Goal: Task Accomplishment & Management: Book appointment/travel/reservation

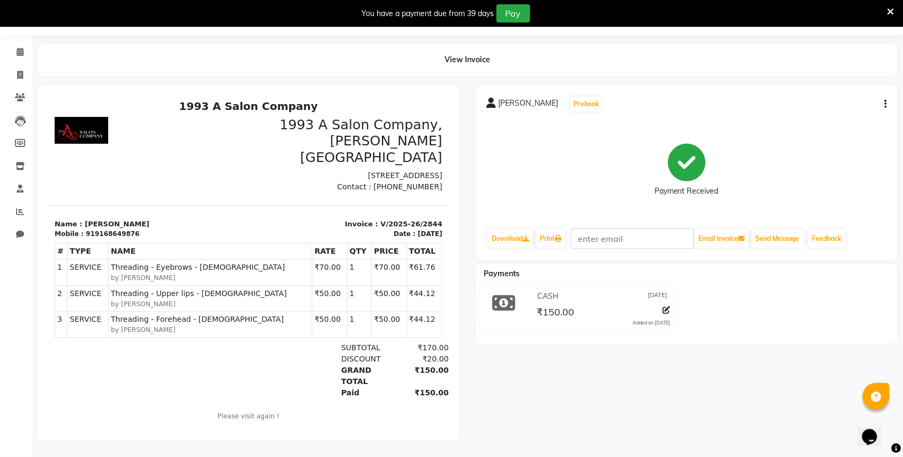
scroll to position [41, 0]
click at [19, 48] on icon at bounding box center [20, 52] width 7 height 8
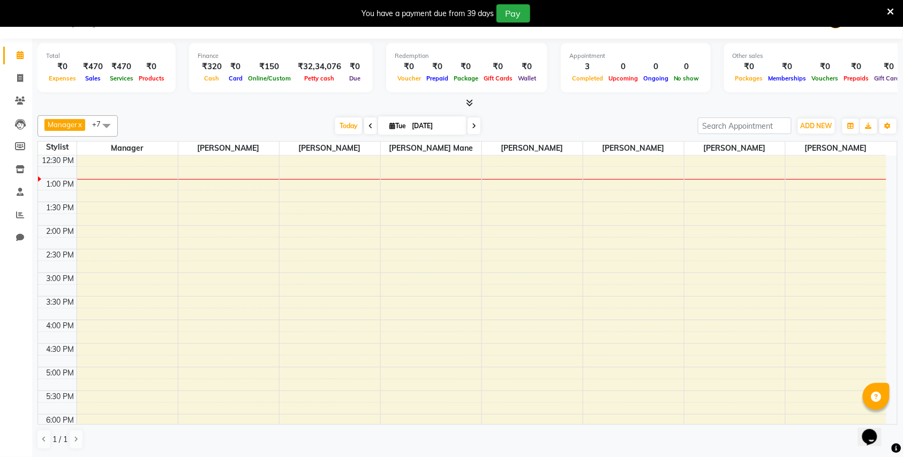
scroll to position [214, 0]
click at [194, 233] on div "8:00 AM 8:30 AM 9:00 AM 9:30 AM 10:00 AM 10:30 AM 11:00 AM 11:30 AM 12:00 PM 12…" at bounding box center [462, 271] width 849 height 660
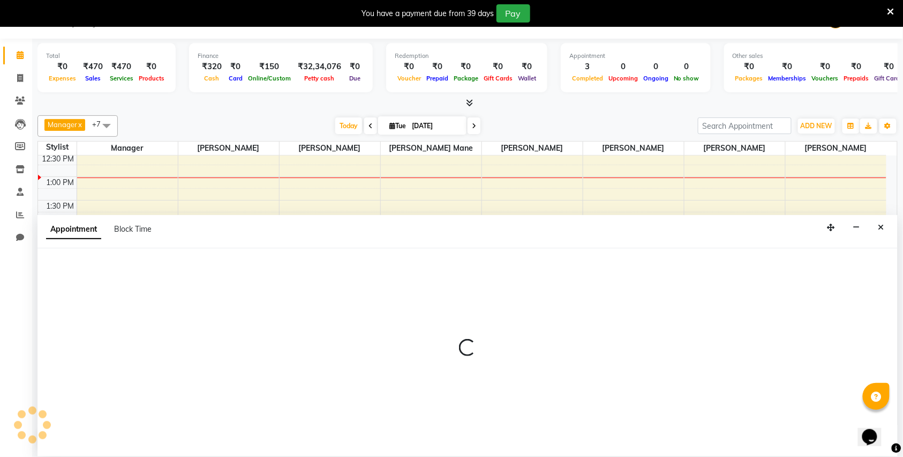
select select "11854"
select select "840"
select select "tentative"
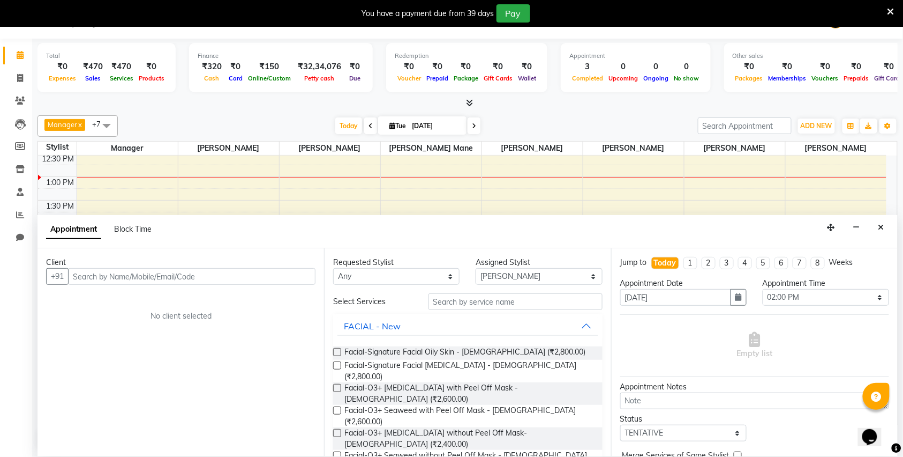
click at [196, 275] on input "text" at bounding box center [192, 276] width 248 height 17
click at [144, 281] on input "text" at bounding box center [192, 276] width 248 height 17
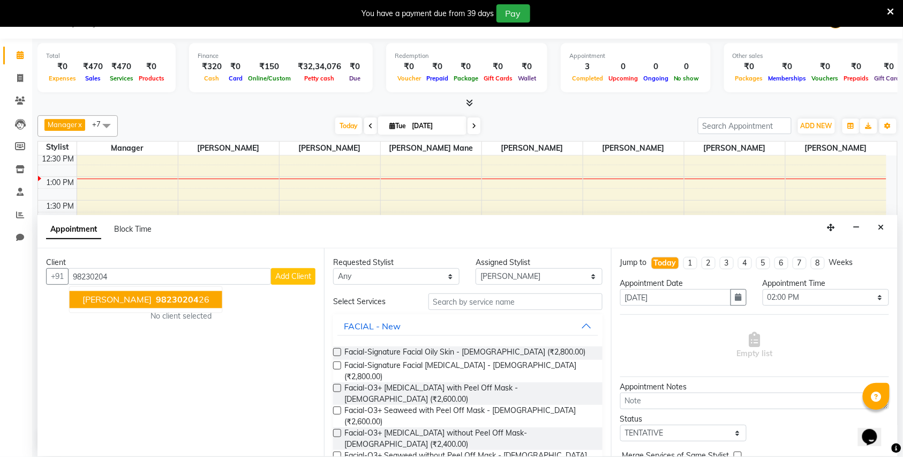
click at [117, 300] on span "[PERSON_NAME]" at bounding box center [117, 299] width 69 height 11
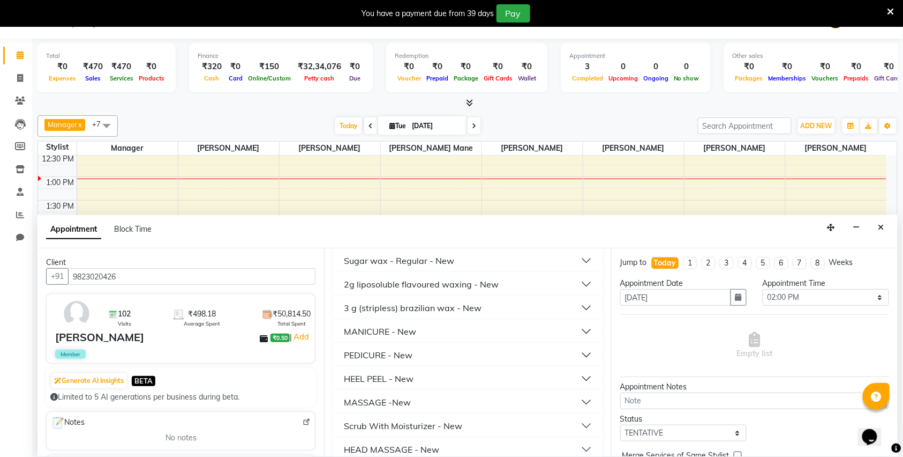
scroll to position [714, 0]
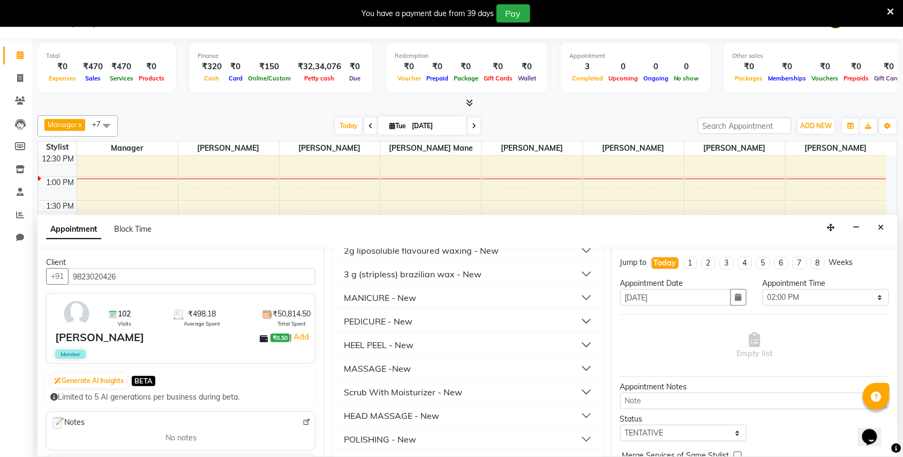
type input "9823020426"
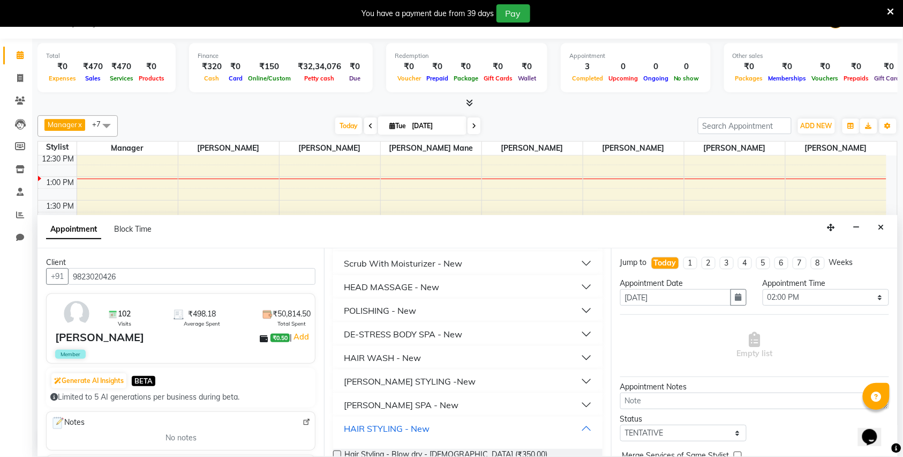
scroll to position [857, 0]
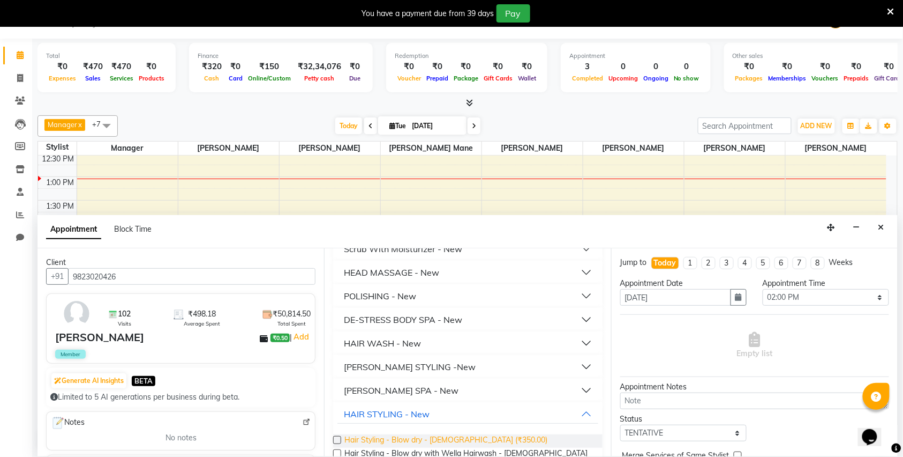
click at [446, 434] on span "Hair Styling - Blow dry - [DEMOGRAPHIC_DATA] (₹350.00)" at bounding box center [446, 440] width 203 height 13
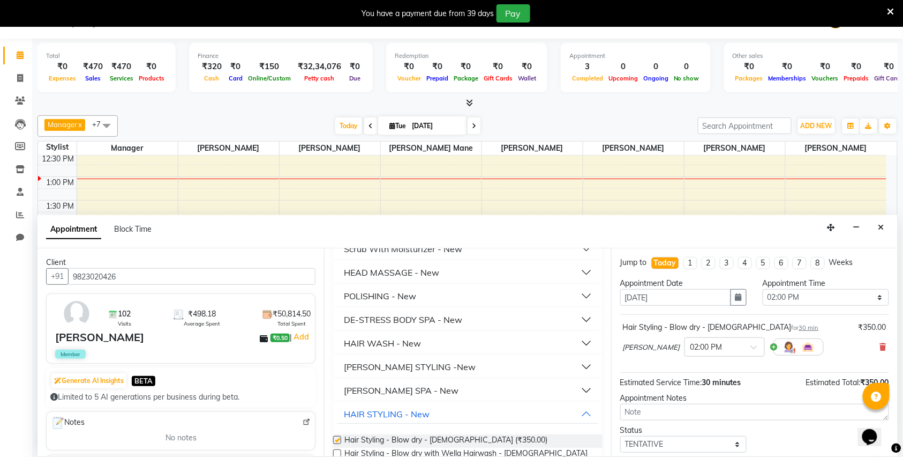
checkbox input "false"
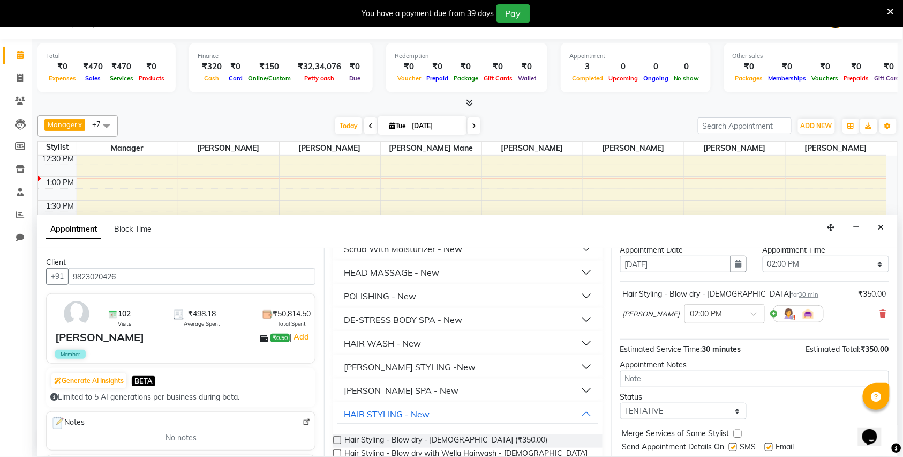
scroll to position [65, 0]
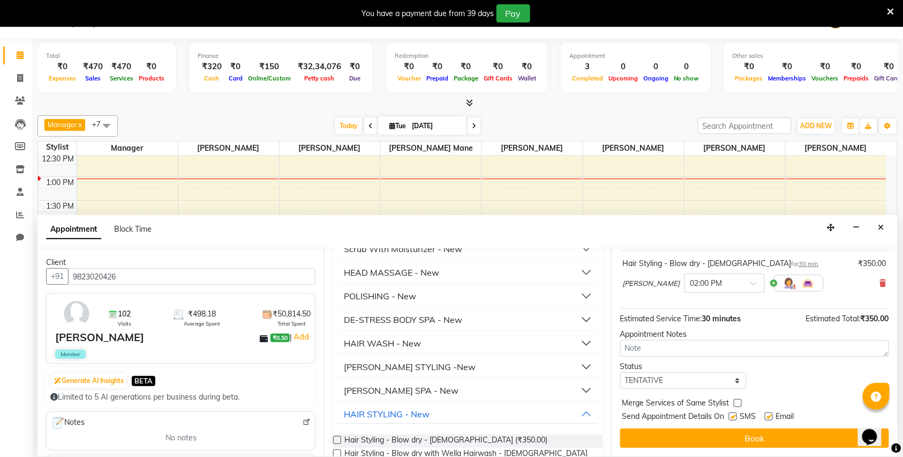
click at [682, 433] on button "Book" at bounding box center [755, 437] width 269 height 19
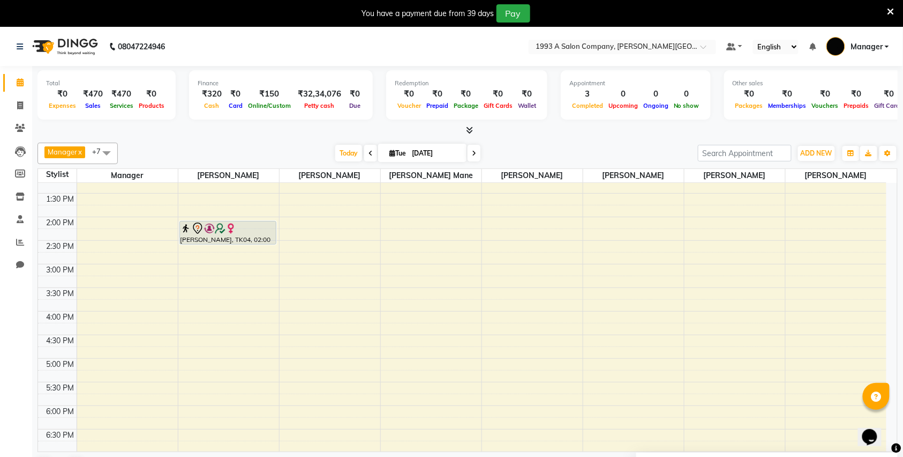
scroll to position [214, 0]
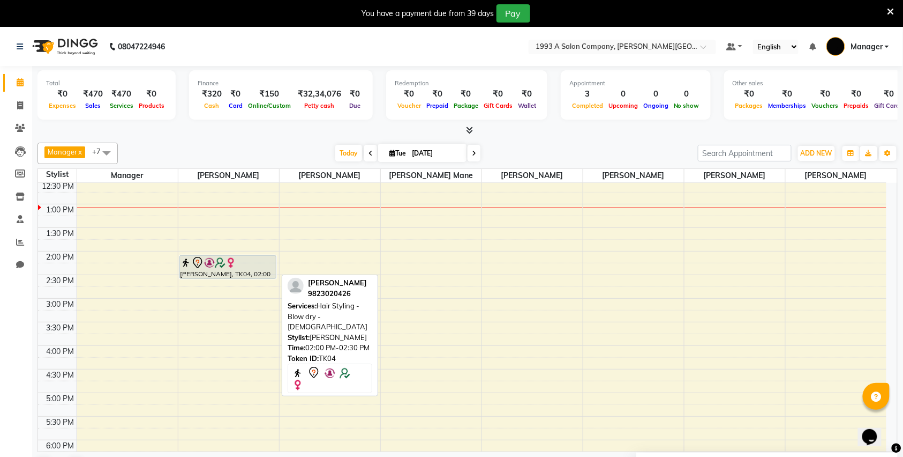
click at [244, 264] on div at bounding box center [228, 262] width 95 height 13
select select "7"
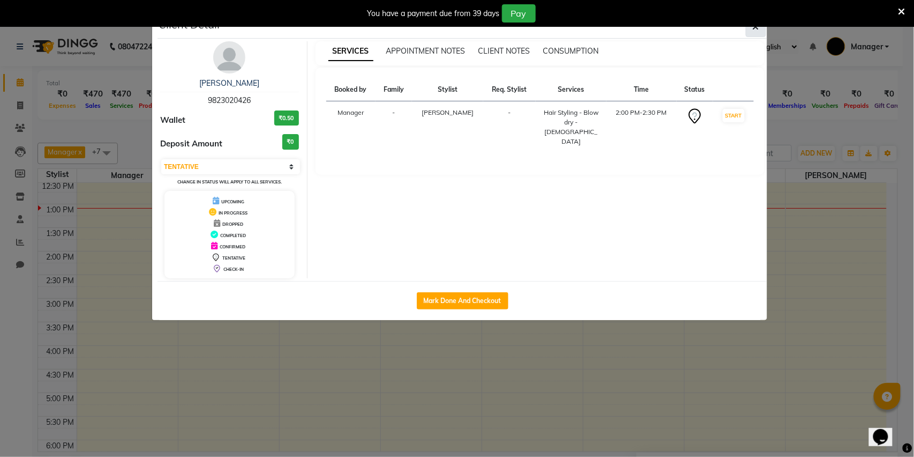
click at [757, 29] on icon "button" at bounding box center [756, 27] width 6 height 9
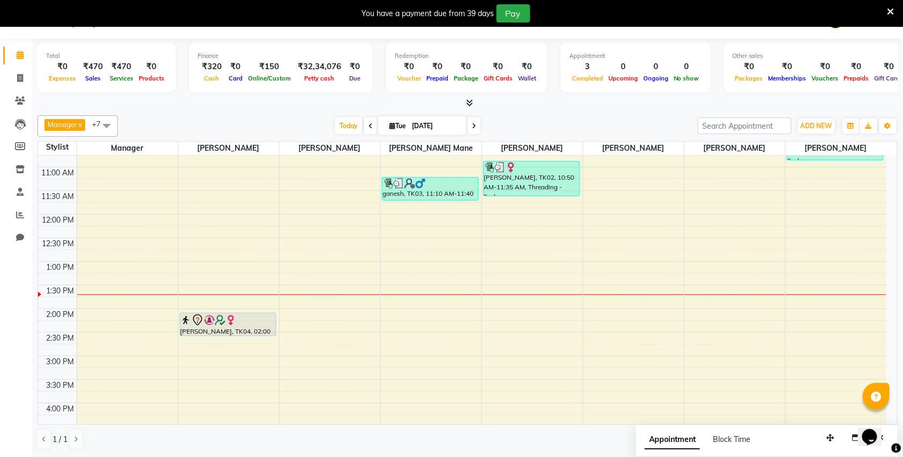
scroll to position [143, 0]
